Goal: Task Accomplishment & Management: Complete application form

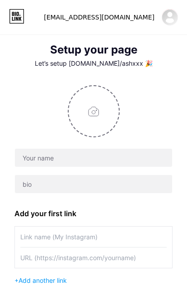
click at [104, 123] on input "file" at bounding box center [94, 111] width 50 height 50
type input "C:\fakepath\Model Ash Saudi مودل اش السعودية .png"
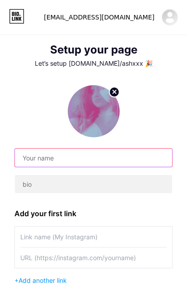
click at [35, 155] on input "text" at bounding box center [94, 157] width 158 height 18
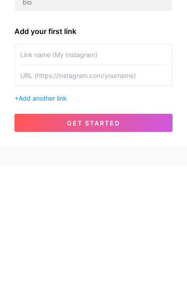
scroll to position [65, 0]
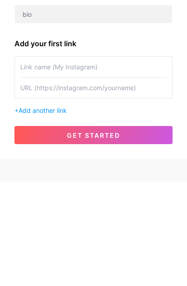
type input "Ash KSA Star Model - مودل اش"
click at [64, 211] on span "Add another link" at bounding box center [43, 215] width 48 height 8
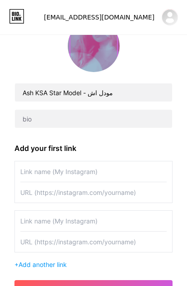
click at [106, 172] on input "text" at bounding box center [93, 171] width 147 height 20
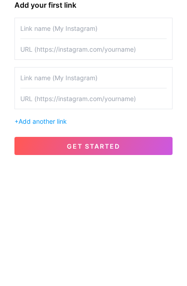
scroll to position [92, 0]
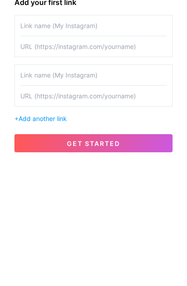
type input "م"
click at [122, 134] on input "text" at bounding box center [93, 144] width 147 height 20
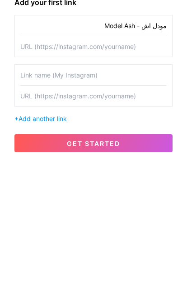
type input "مودل اش - Model Ash"
click at [137, 155] on input "text" at bounding box center [93, 165] width 147 height 20
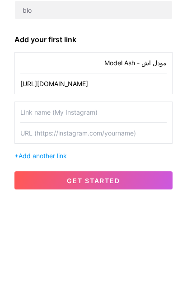
type input "[URL][DOMAIN_NAME]"
click at [139, 184] on input "text" at bounding box center [93, 194] width 147 height 20
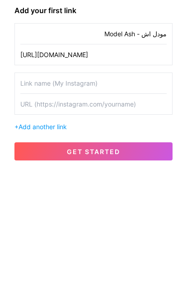
click at [149, 184] on input "text" at bounding box center [93, 194] width 147 height 20
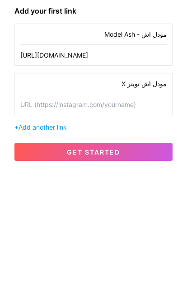
type input "مودل اش تويتر X"
click at [155, 205] on input "text" at bounding box center [93, 215] width 147 height 20
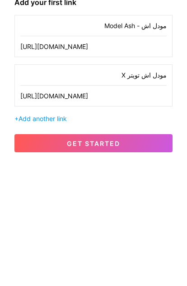
type input "[URL][DOMAIN_NAME]"
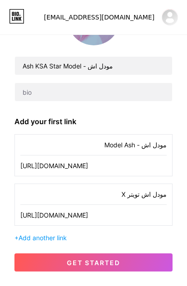
click at [153, 255] on button "get started" at bounding box center [93, 262] width 158 height 18
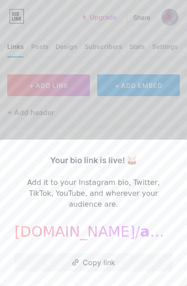
click at [122, 259] on button "Copy link" at bounding box center [93, 262] width 158 height 18
click at [154, 124] on div at bounding box center [93, 143] width 187 height 286
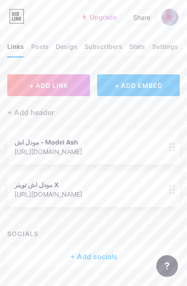
click at [166, 50] on div "Settings" at bounding box center [166, 49] width 26 height 15
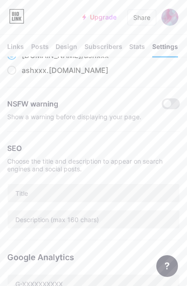
scroll to position [69, 0]
click at [125, 185] on input "text" at bounding box center [94, 192] width 172 height 18
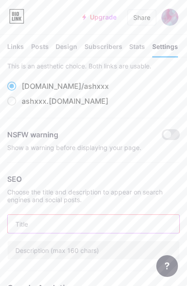
scroll to position [37, 0]
click at [112, 90] on div "[DOMAIN_NAME]/ ashxxx" at bounding box center [93, 86] width 173 height 11
copy div "[DOMAIN_NAME]/ ashxxx ashxxx .[DOMAIN_NAME]"
click at [105, 226] on input "text" at bounding box center [94, 224] width 172 height 18
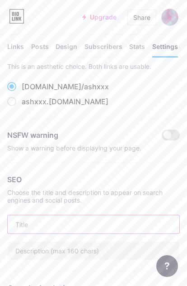
scroll to position [58, 0]
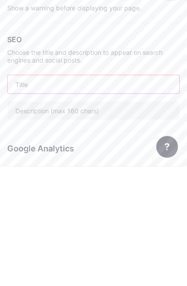
click at [120, 194] on input "text" at bounding box center [94, 203] width 172 height 18
paste input "عارض أزياء محترف | متخصص في عروض الأزياء الراقية والإعلانات 📸 > تعاون مع أشهر ا…"
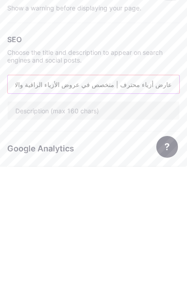
click at [154, 194] on input "عارض أزياء محترف | متخصص في عروض الأزياء الراقية والإعلانات 📸 > تعاون مع أشهر ا…" at bounding box center [94, 203] width 172 height 18
click at [158, 194] on input "عارض أزياء محترف | متخصص في عروض الأزياء الراقية والإعلانات 📸 > تعاون مع أشهر ا…" at bounding box center [94, 203] width 172 height 18
click at [135, 194] on input "مودل اش - عارض أزياء محترف | متخصص في عروض الأزياء الراقية والإعلانات 📸 > تعاون…" at bounding box center [94, 203] width 172 height 18
click at [106, 194] on input "مودل اش - عارضة أزياء محترف | متخصص في عروض الأزياء الراقية والإعلانات 📸 > تعاو…" at bounding box center [94, 203] width 172 height 18
click at [79, 194] on input "مودل اش - عارضة أزياء محترفة | متخصص في عروض الأزياء الراقية والإعلانات 📸 > تعا…" at bounding box center [94, 203] width 172 height 18
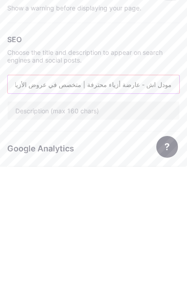
click at [81, 194] on input "مودل اش - عارضة أزياء محترفة | متخصص في عروض الأزياء الراقية والإعلانات 📸 > تعا…" at bounding box center [94, 203] width 172 height 18
click at [169, 194] on input "مودل اش - عارضة أزياء محترفة | متخصصة في عروض الأزياء الراقية والإعلانات 📸 > تع…" at bounding box center [94, 203] width 172 height 18
click at [168, 194] on input "مودل اش - عارضة أزياء محترفة | متخصصة في عروض الأزياء الراقية والإعلانات 📸 > تع…" at bounding box center [94, 203] width 172 height 18
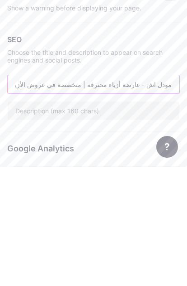
click at [54, 194] on input "مودل اش - عارضة أزياء محترفة | متخصصة في عروض الأزياء الراقية والإعلانات 📸 > تع…" at bounding box center [94, 203] width 172 height 18
click at [80, 194] on input "مودل اش - عارضة أزياء محترفة | متخصصة في عروض الأزياء الراقية والإعلانات 📸 > تع…" at bounding box center [94, 203] width 172 height 18
click at [142, 194] on input "مودل اش - عارضة أزياء محترفة | متخصصة في عروض الأزياء الراقية والإعلانات 📸 > تع…" at bounding box center [94, 203] width 172 height 18
click at [132, 220] on input "text" at bounding box center [94, 229] width 172 height 18
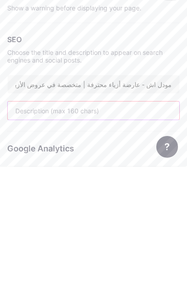
scroll to position [84, 0]
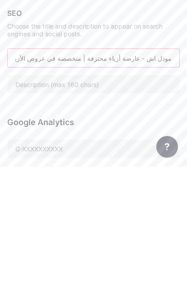
click at [136, 168] on input "مودل اش - عارضة أزياء محترفة | متخصصة في عروض الأزياء الراقية والإعلانات 📸 > تع…" at bounding box center [94, 177] width 172 height 18
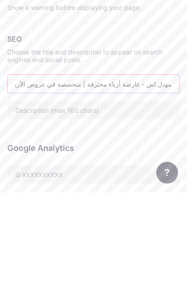
type input "مودل اش - عارضة أزياء محترفة | متخصصة في عروض الأزياء الراقية والإعلانات 📸 > تع…"
click at [155, 194] on input "text" at bounding box center [94, 203] width 172 height 18
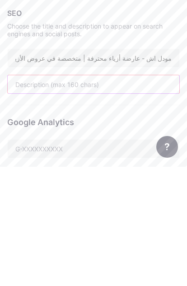
click at [157, 194] on input "text" at bounding box center [94, 203] width 172 height 18
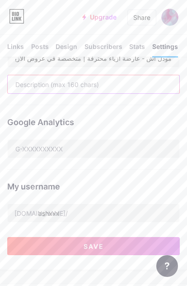
click at [120, 81] on input "text" at bounding box center [94, 84] width 172 height 18
paste input "Professional Model | Runway • Fashion Campaigns • Commercials 🌟 > Featured in […"
click at [147, 82] on input "Professional Model | Runway • Fashion Campaigns • Commercials 🌟 > Featured in […" at bounding box center [94, 84] width 172 height 18
click at [169, 83] on input "Professional Model | Runway • Fashion Campaigns • Commercials 🌟 > Featured in […" at bounding box center [94, 84] width 172 height 18
click at [50, 84] on input "Professional Model | Runway • Fashion Campaigns • Commercials 🌟 > Featured in […" at bounding box center [94, 84] width 172 height 18
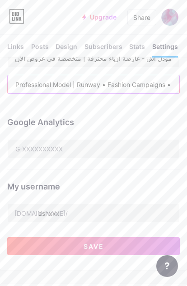
click at [10, 83] on input "Professional Model | Runway • Fashion Campaigns • Commercials 🌟 > Featured in […" at bounding box center [94, 84] width 172 height 18
click at [38, 86] on input "Professional Model | Runway • Fashion Campaigns • Commercials 🌟 > Featured in […" at bounding box center [94, 84] width 172 height 18
click at [38, 83] on input "Professional Model | Runway • Fashion Campaigns • Commercials 🌟 > Featured in […" at bounding box center [94, 84] width 172 height 18
click at [155, 81] on input "Ash Model | Runway • Fashion Campaigns • Commercials 🌟 > Featured in [أسماء مجل…" at bounding box center [94, 84] width 172 height 18
click at [138, 85] on input "Ash Model | Runway • Fashion Campaigns • Commercials 🌟 > Featured in [أسماء مجل…" at bounding box center [94, 84] width 172 height 18
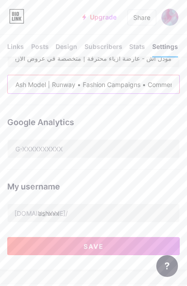
click at [139, 87] on input "Ash Model | Runway • Fashion Campaigns • Commercials 🌟 > Featured in [أسماء مجل…" at bounding box center [94, 84] width 172 height 18
paste input "Professional"
click at [164, 84] on input "Ash Model | Runway • Fashion Campaigns • Commercials 🌟 > Featured in [Professio…" at bounding box center [94, 84] width 172 height 18
click at [149, 84] on input "Ash Model | Runway • Fashion Campaigns • Commercials 🌟 > Featured in [Professio…" at bounding box center [94, 84] width 172 height 18
click at [148, 86] on input "Ash Model | Runway • Fashion Campaigns • Commercials 🌟 > Featured in [Professio…" at bounding box center [94, 84] width 172 height 18
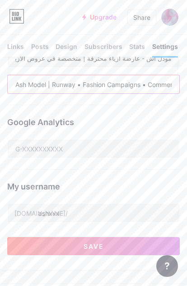
type input "Ash Model | Runway • Fashion Campaigns • Commercials 🌟 > Featured in [Professio…"
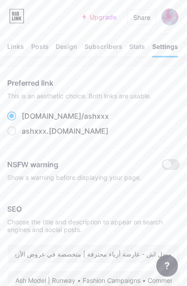
scroll to position [0, 0]
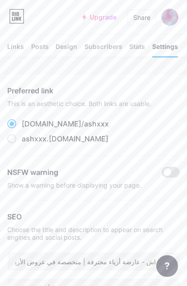
click at [10, 142] on span at bounding box center [11, 138] width 9 height 9
click at [22, 144] on input "ashxxx .[DOMAIN_NAME]" at bounding box center [25, 147] width 6 height 6
radio input "true"
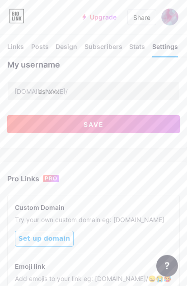
scroll to position [325, 0]
click at [141, 118] on button "Save" at bounding box center [93, 124] width 173 height 18
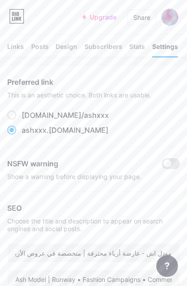
scroll to position [0, 0]
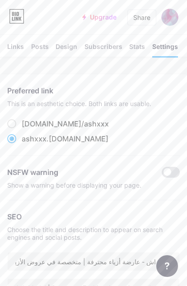
click at [169, 20] on img at bounding box center [170, 17] width 17 height 17
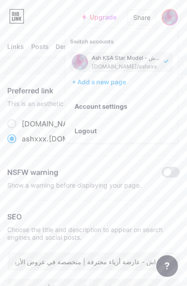
click at [14, 49] on div "Links" at bounding box center [15, 49] width 17 height 15
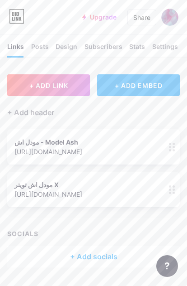
click at [168, 17] on img at bounding box center [170, 17] width 17 height 17
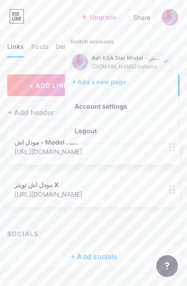
click at [142, 61] on div "Ash KSA Star Model - مودل اش" at bounding box center [127, 57] width 70 height 7
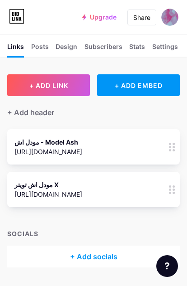
click at [144, 13] on div "Share" at bounding box center [142, 18] width 17 height 10
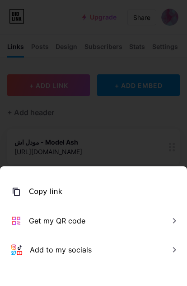
click at [85, 219] on div "Get my QR code" at bounding box center [57, 220] width 57 height 11
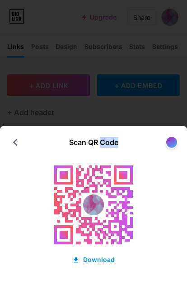
click at [103, 263] on div "Download" at bounding box center [93, 259] width 43 height 10
click at [96, 260] on div "Download" at bounding box center [93, 259] width 43 height 10
click at [99, 260] on div "Download" at bounding box center [93, 259] width 43 height 10
click at [102, 195] on image at bounding box center [93, 204] width 21 height 21
click at [100, 262] on div "Download" at bounding box center [93, 259] width 43 height 10
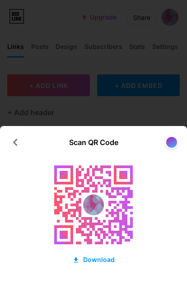
click at [158, 100] on div at bounding box center [93, 143] width 187 height 286
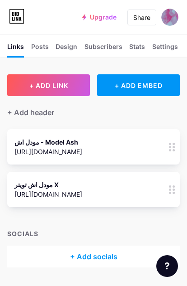
click at [149, 17] on div "Share" at bounding box center [142, 18] width 17 height 10
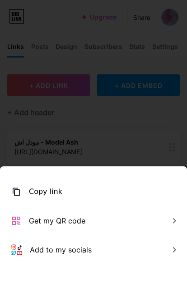
click at [154, 189] on div "Copy link" at bounding box center [93, 191] width 187 height 29
click at [152, 124] on div at bounding box center [93, 143] width 187 height 286
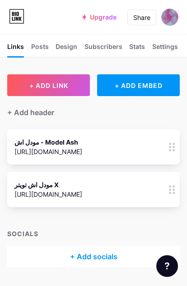
click at [171, 15] on img at bounding box center [170, 17] width 17 height 17
